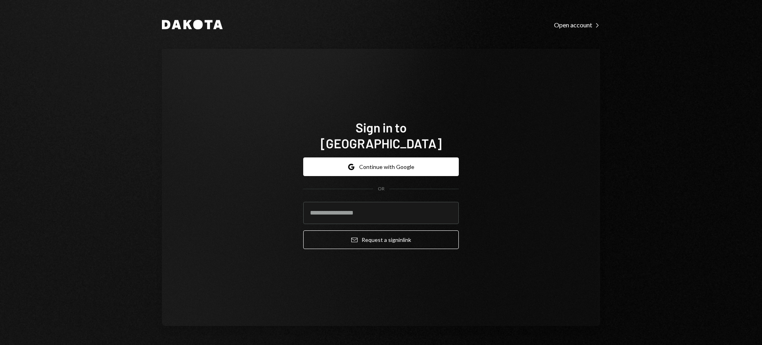
click at [381, 135] on h1 "Sign in to [GEOGRAPHIC_DATA]" at bounding box center [380, 135] width 155 height 32
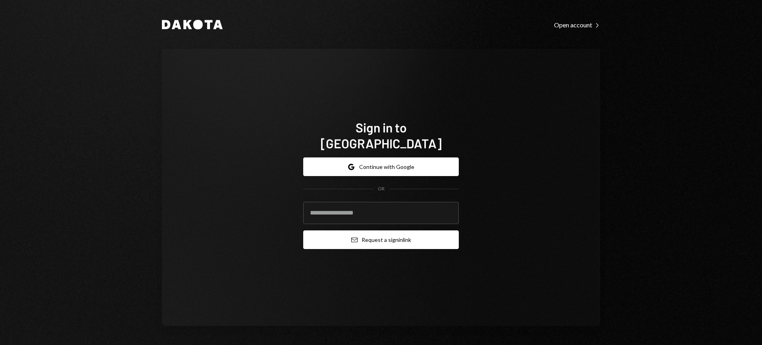
click at [381, 232] on button "Email Request a sign in link" at bounding box center [380, 239] width 155 height 19
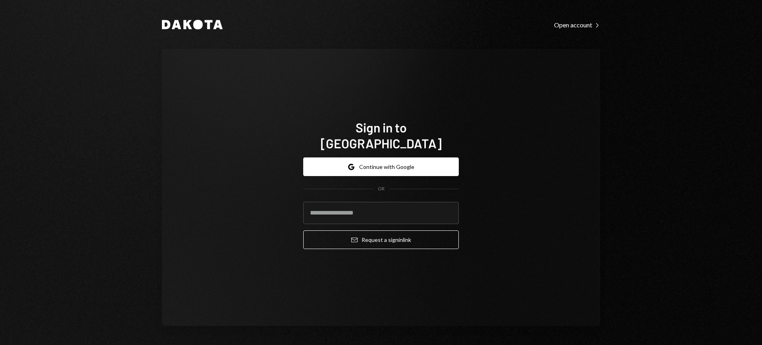
click at [381, 135] on h1 "Sign in to [GEOGRAPHIC_DATA]" at bounding box center [380, 135] width 155 height 32
